Goal: Task Accomplishment & Management: Use online tool/utility

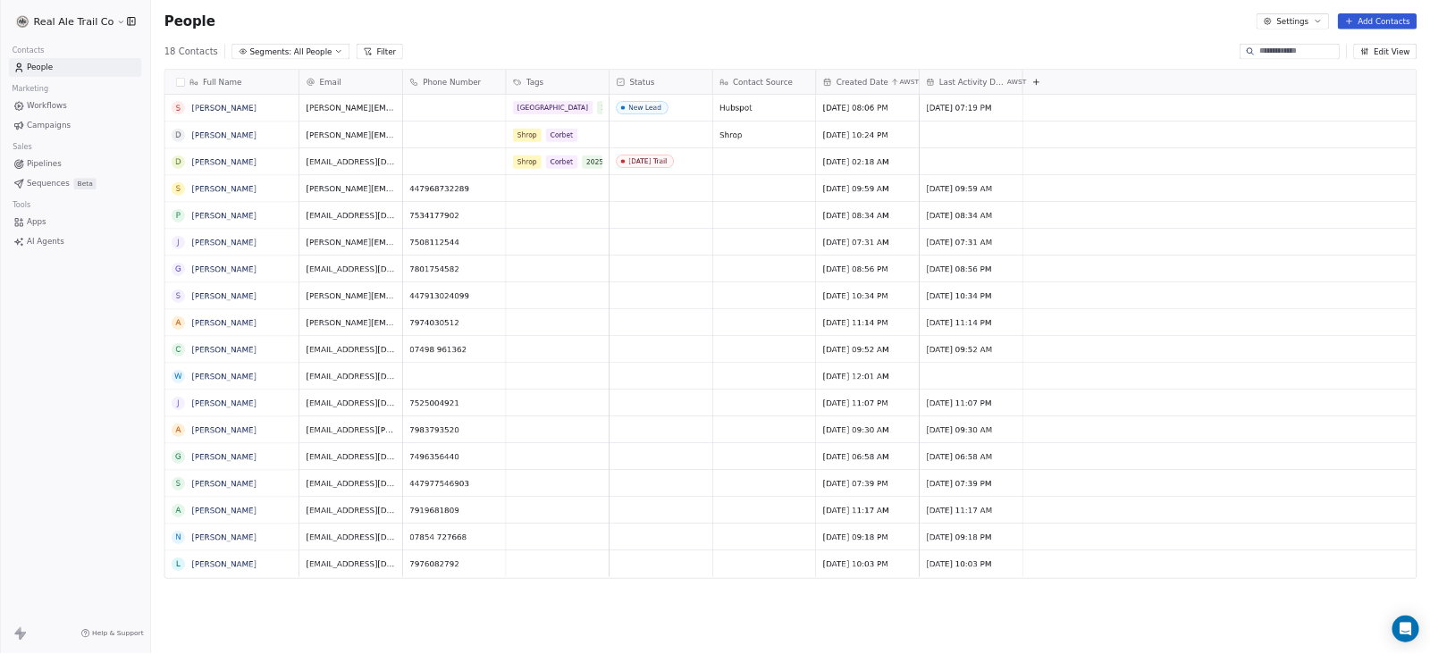
scroll to position [892, 2018]
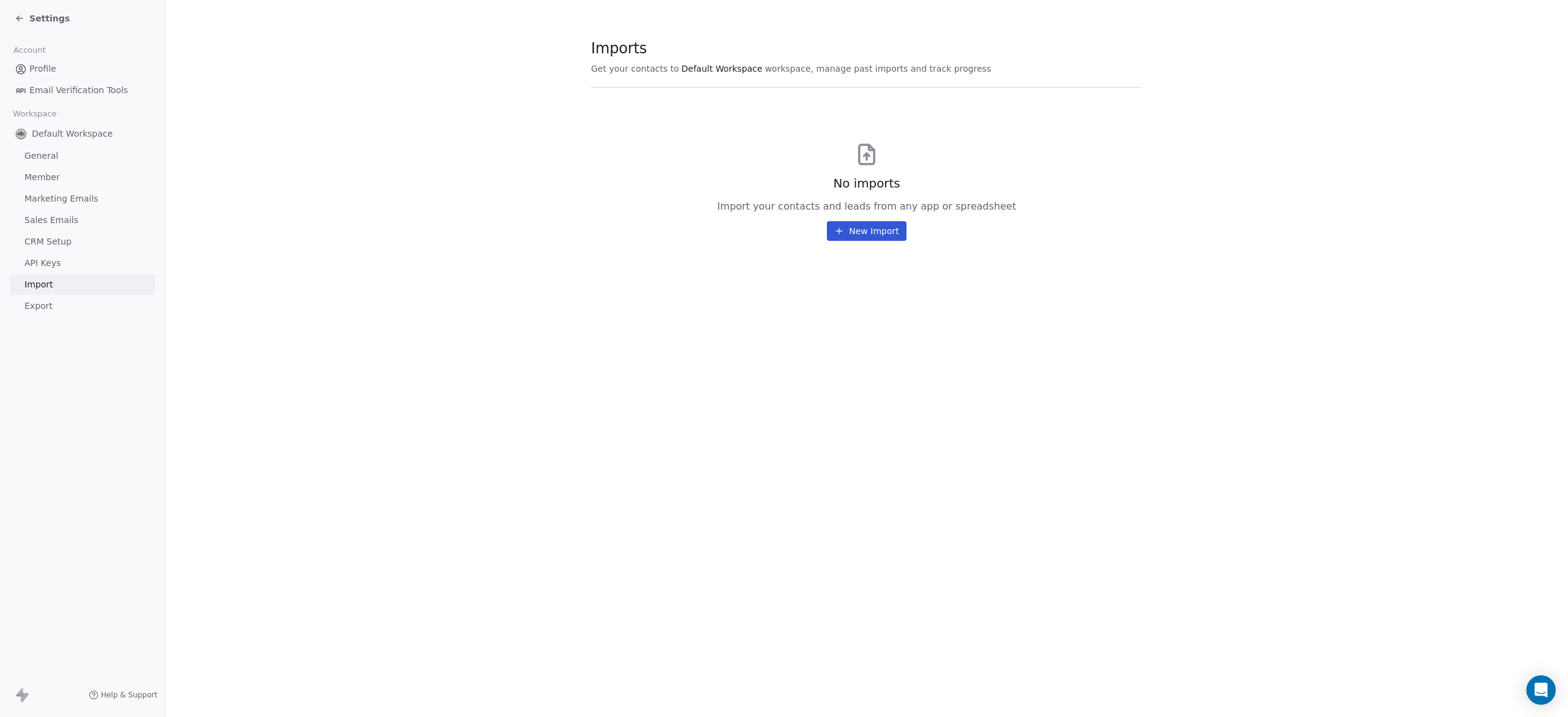
click at [840, 233] on icon at bounding box center [840, 231] width 0 height 5
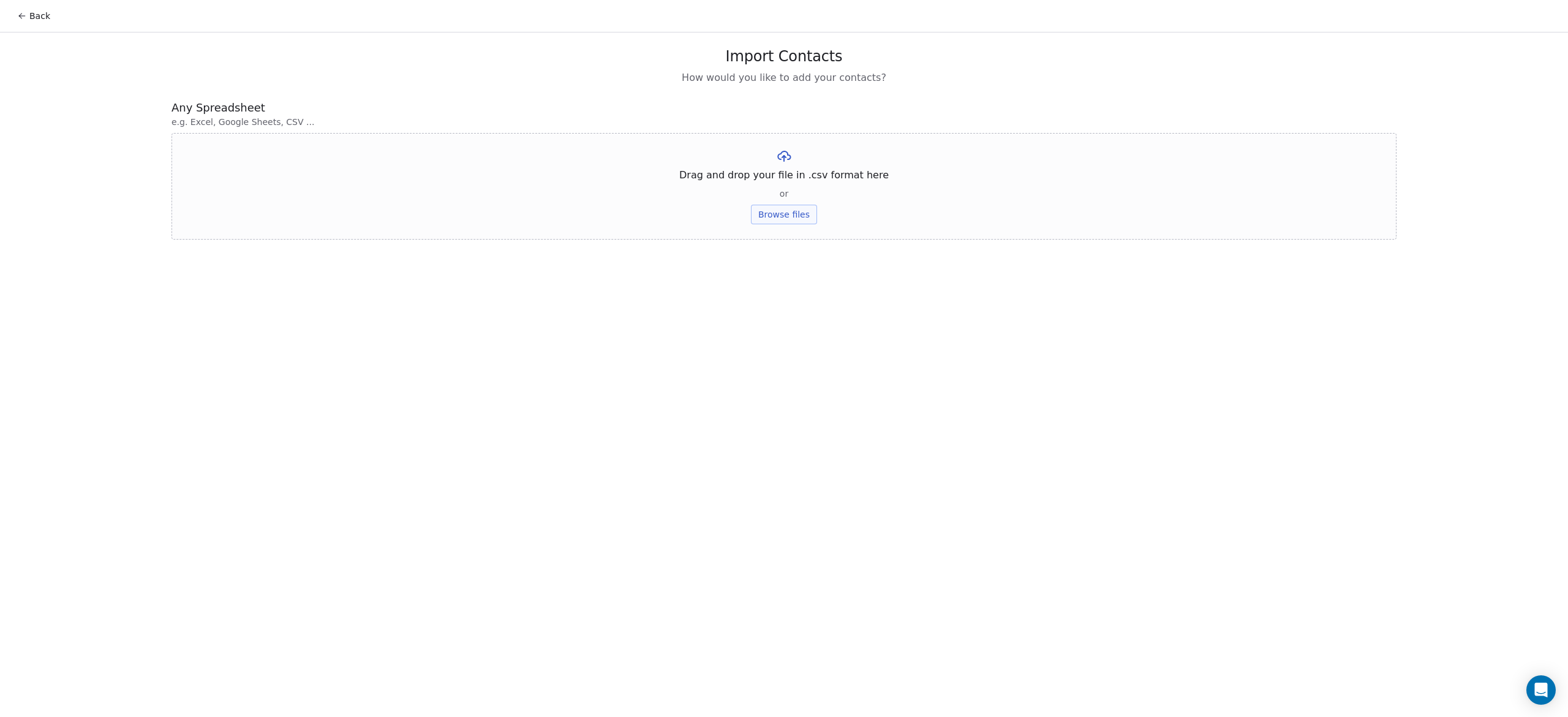
click at [793, 216] on button "Browse files" at bounding box center [784, 215] width 66 height 20
click at [775, 212] on button "Browse files" at bounding box center [784, 215] width 66 height 20
click at [772, 215] on button "Browse files" at bounding box center [784, 215] width 66 height 20
click at [801, 223] on button "Browse files" at bounding box center [784, 215] width 66 height 20
click at [785, 176] on button "Upload" at bounding box center [783, 180] width 45 height 20
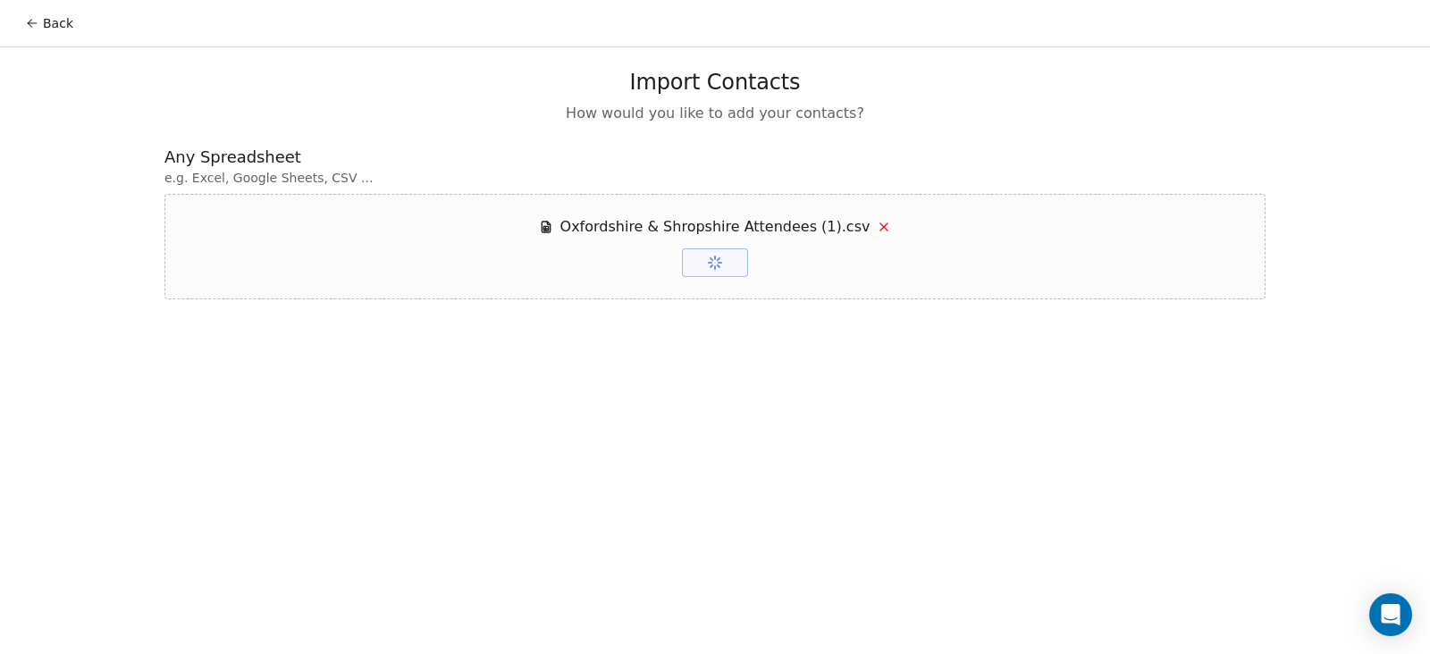
click at [98, 165] on div "Back Import Contacts How would you like to add your contacts? Any Spreadsheet e…" at bounding box center [715, 327] width 1430 height 654
click at [715, 420] on div "Back Import Contacts How would you like to add your contacts? Any Spreadsheet e…" at bounding box center [715, 327] width 1430 height 654
click at [715, 264] on button "Upload" at bounding box center [714, 262] width 65 height 29
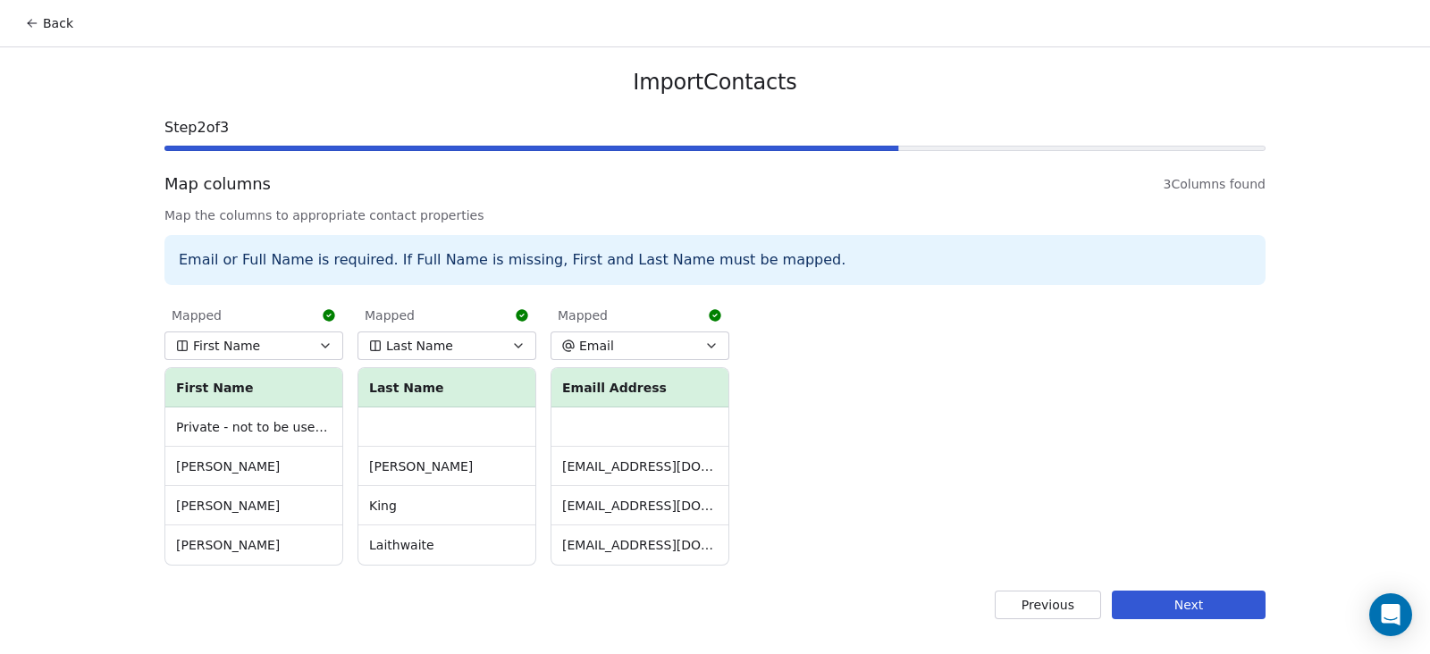
click at [1164, 610] on button "Next" at bounding box center [1189, 605] width 154 height 29
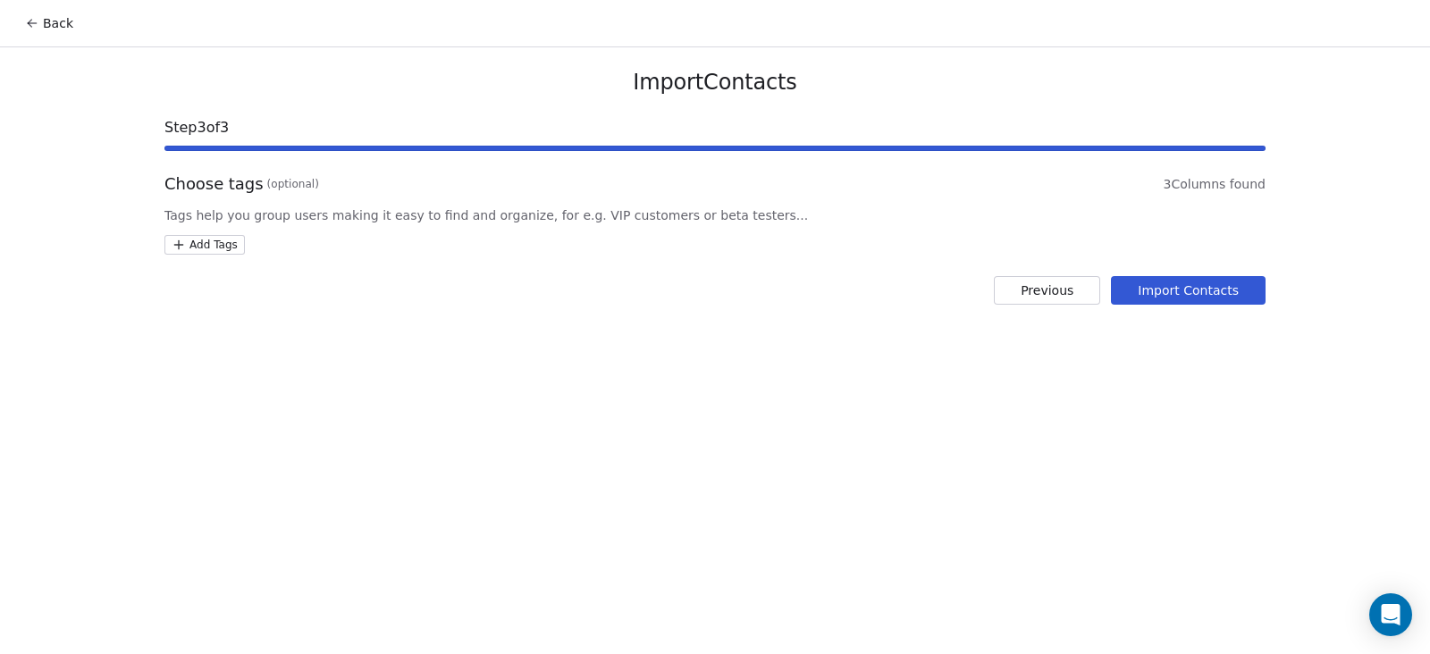
click at [1195, 288] on button "Import Contacts" at bounding box center [1188, 290] width 155 height 29
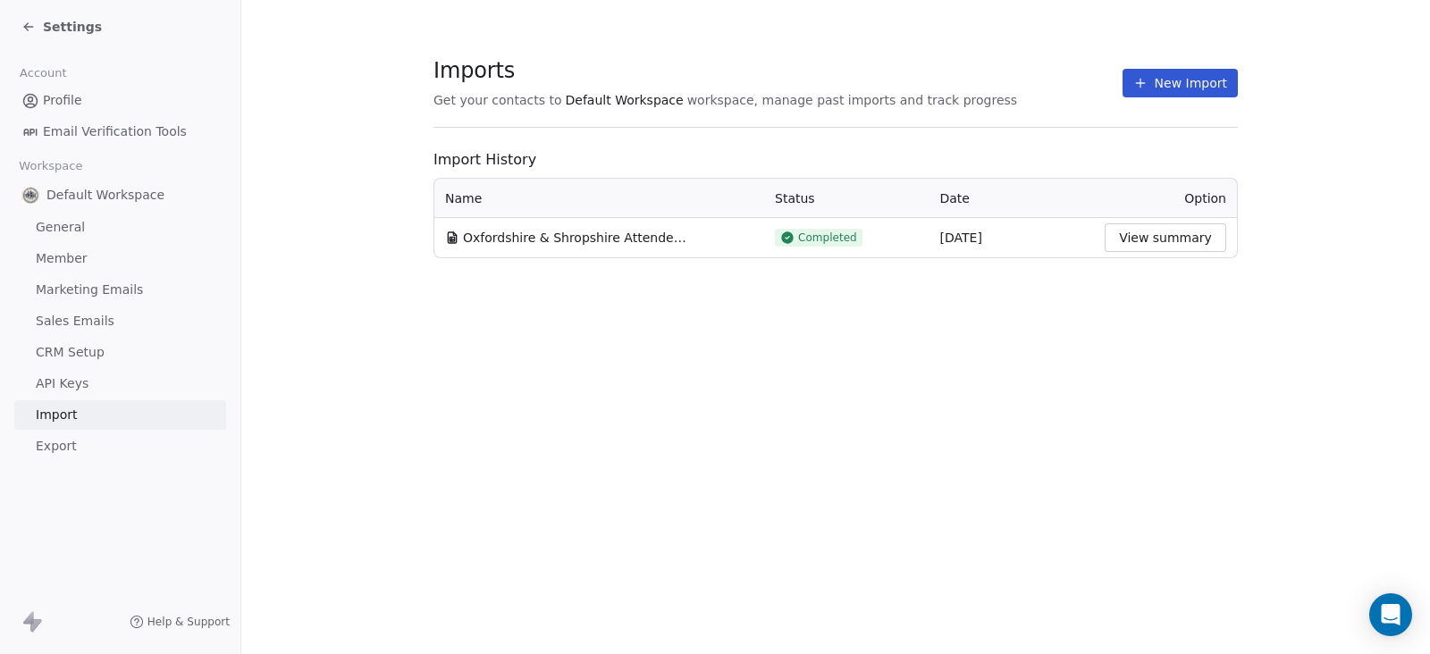
click at [1147, 233] on button "View summary" at bounding box center [1166, 237] width 122 height 29
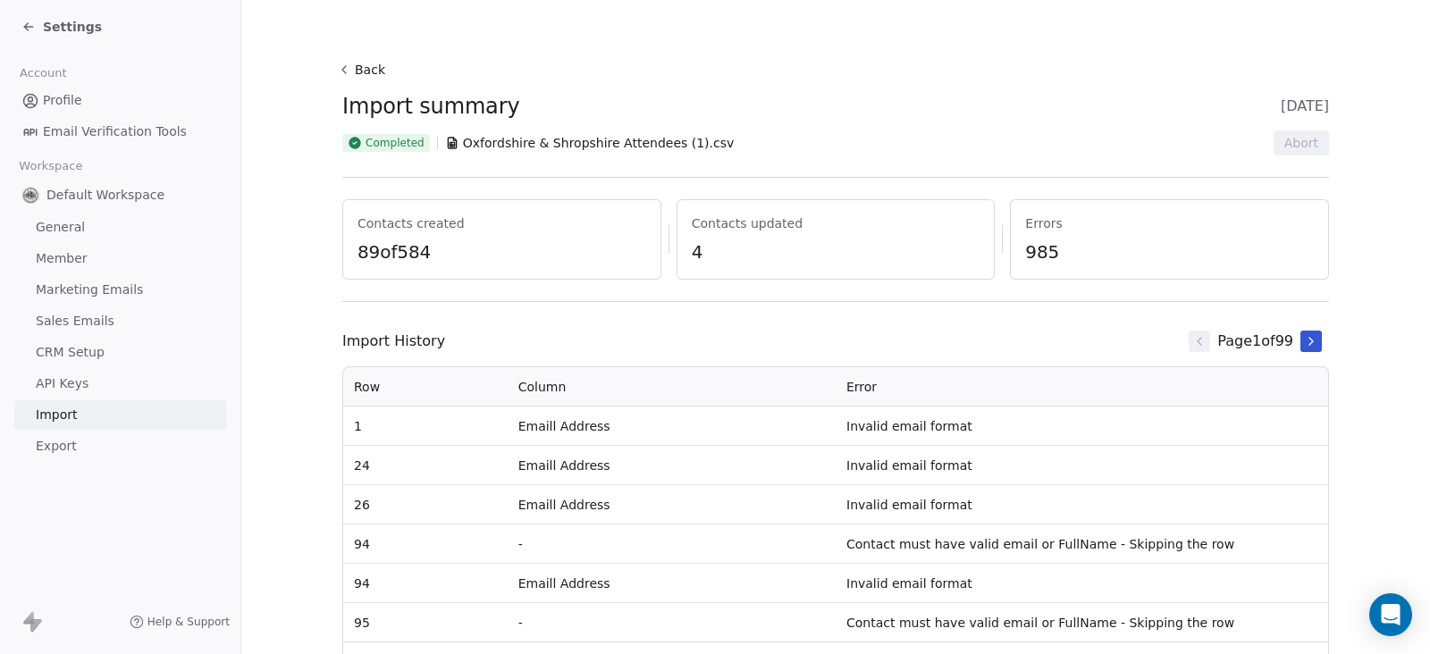
scroll to position [203, 0]
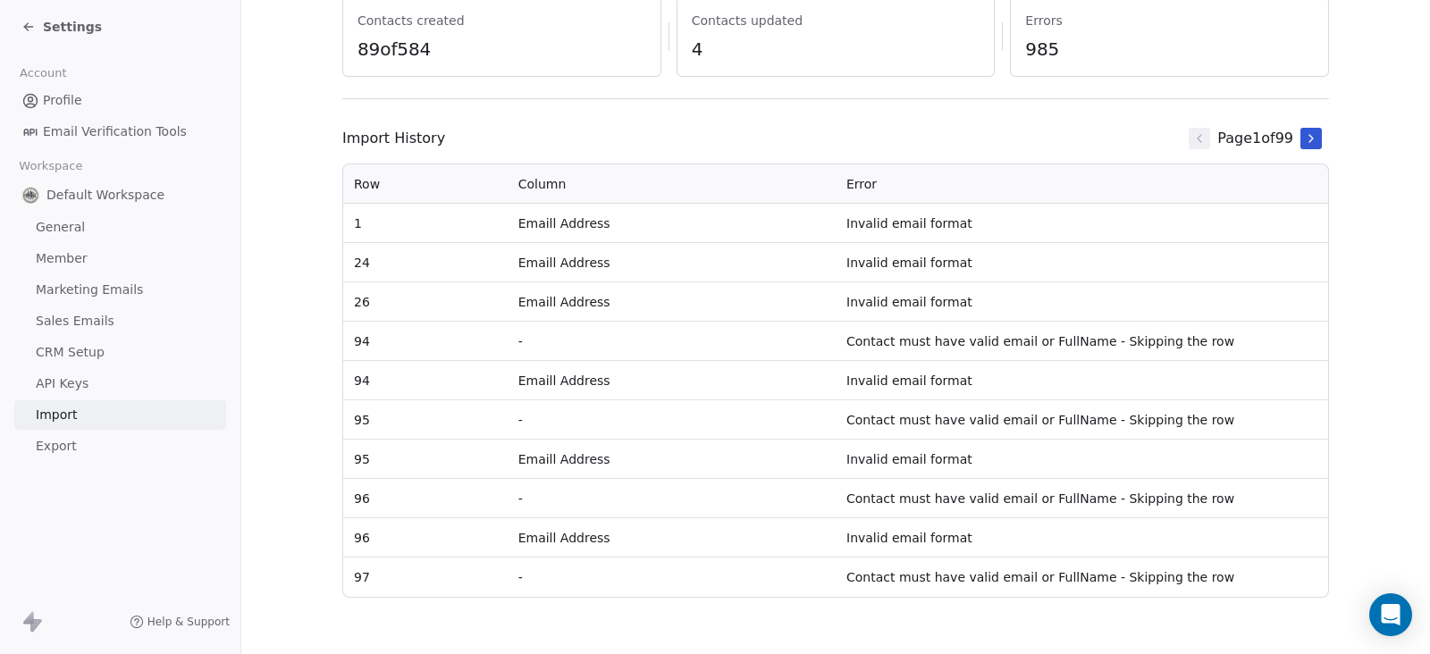
click at [1307, 135] on icon at bounding box center [1311, 138] width 14 height 14
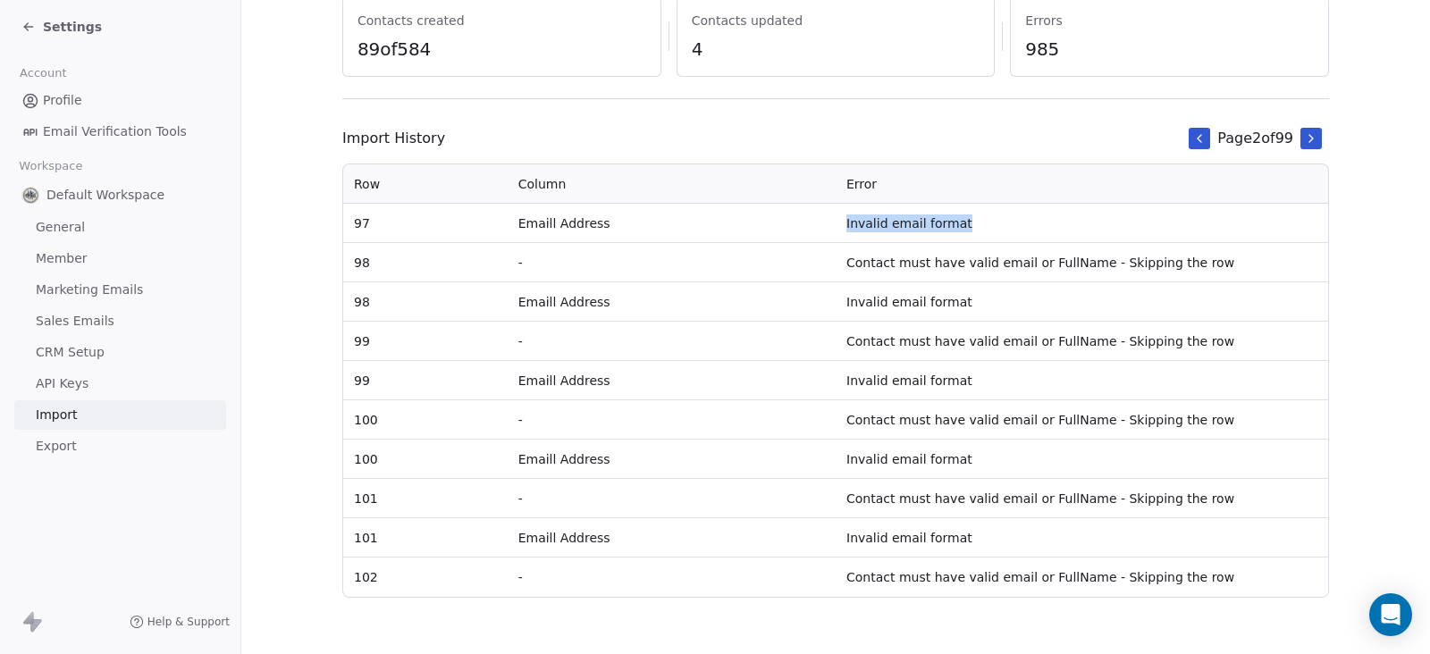
drag, startPoint x: 814, startPoint y: 220, endPoint x: 1054, endPoint y: 224, distance: 239.6
click at [1054, 224] on tr "97 Emaill Address Invalid email format" at bounding box center [835, 223] width 985 height 39
click at [1047, 262] on td "Contact must have valid email or FullName - Skipping the row" at bounding box center [1082, 262] width 493 height 39
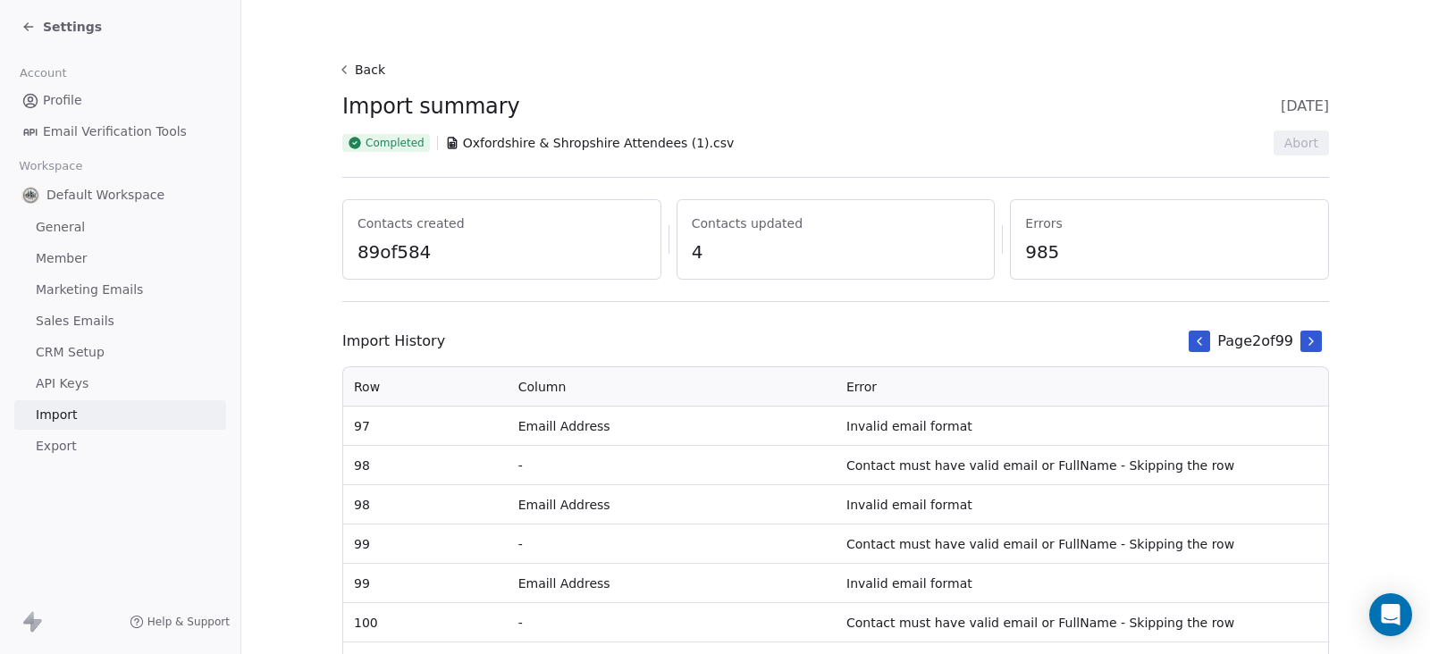
click at [27, 24] on icon at bounding box center [26, 25] width 4 height 4
